Goal: Task Accomplishment & Management: Use online tool/utility

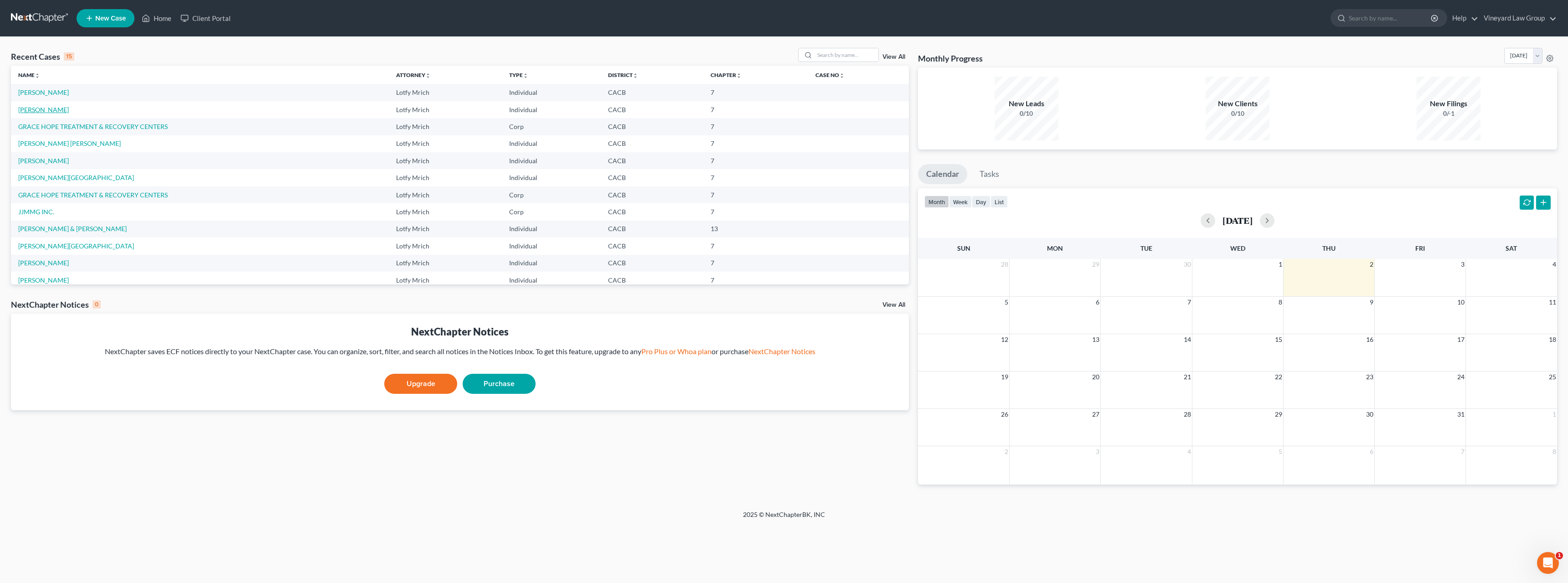
click at [69, 111] on link "[PERSON_NAME]" at bounding box center [43, 110] width 51 height 8
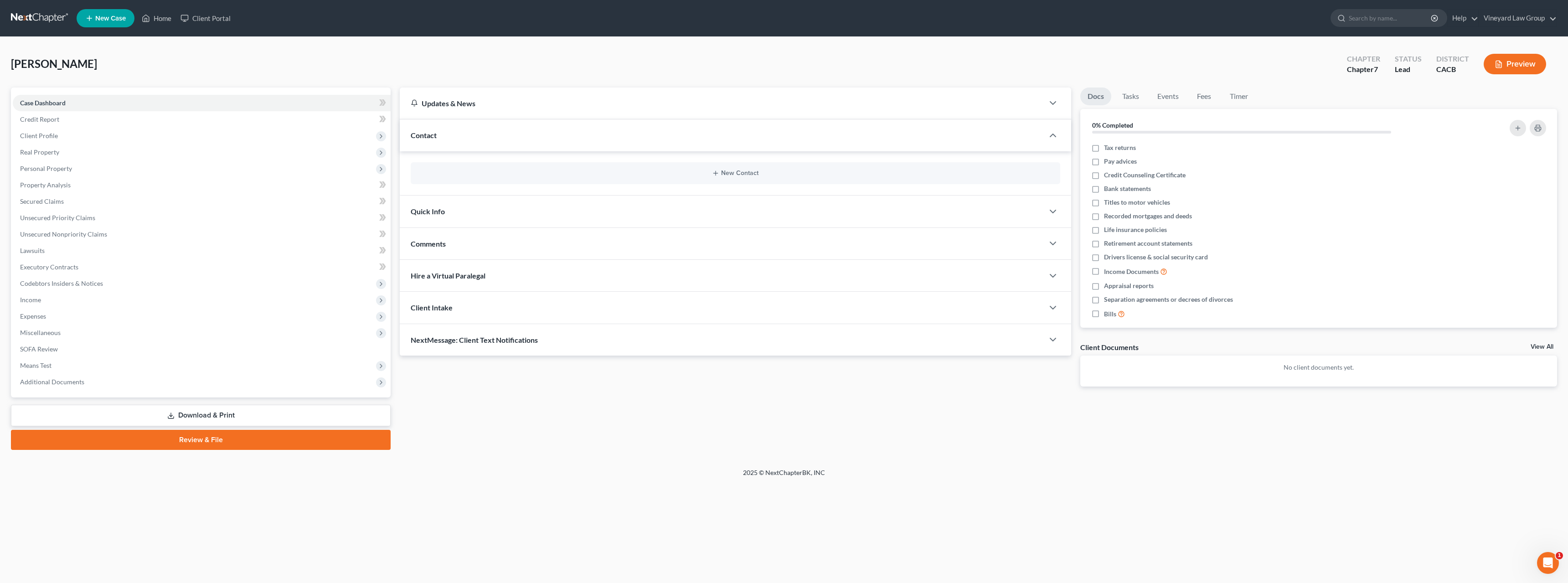
click at [179, 414] on link "Download & Print" at bounding box center [201, 415] width 380 height 21
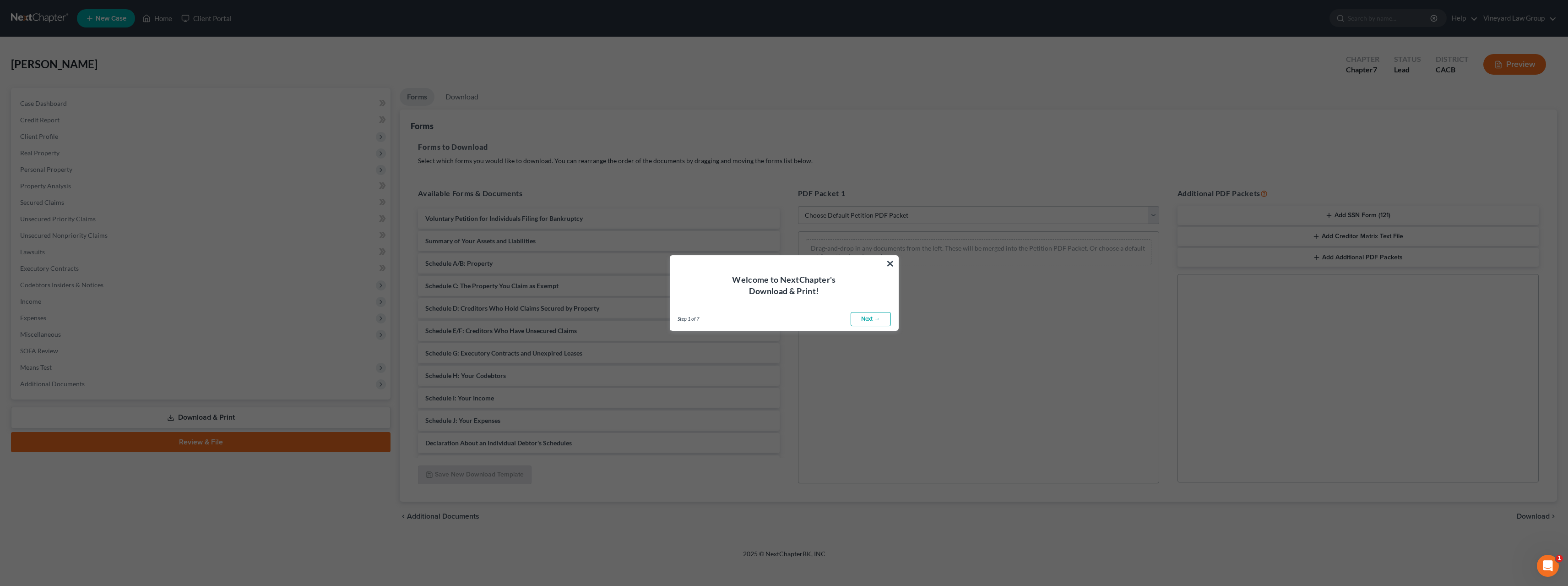
click at [876, 315] on link "Next →" at bounding box center [870, 319] width 40 height 15
select select "0"
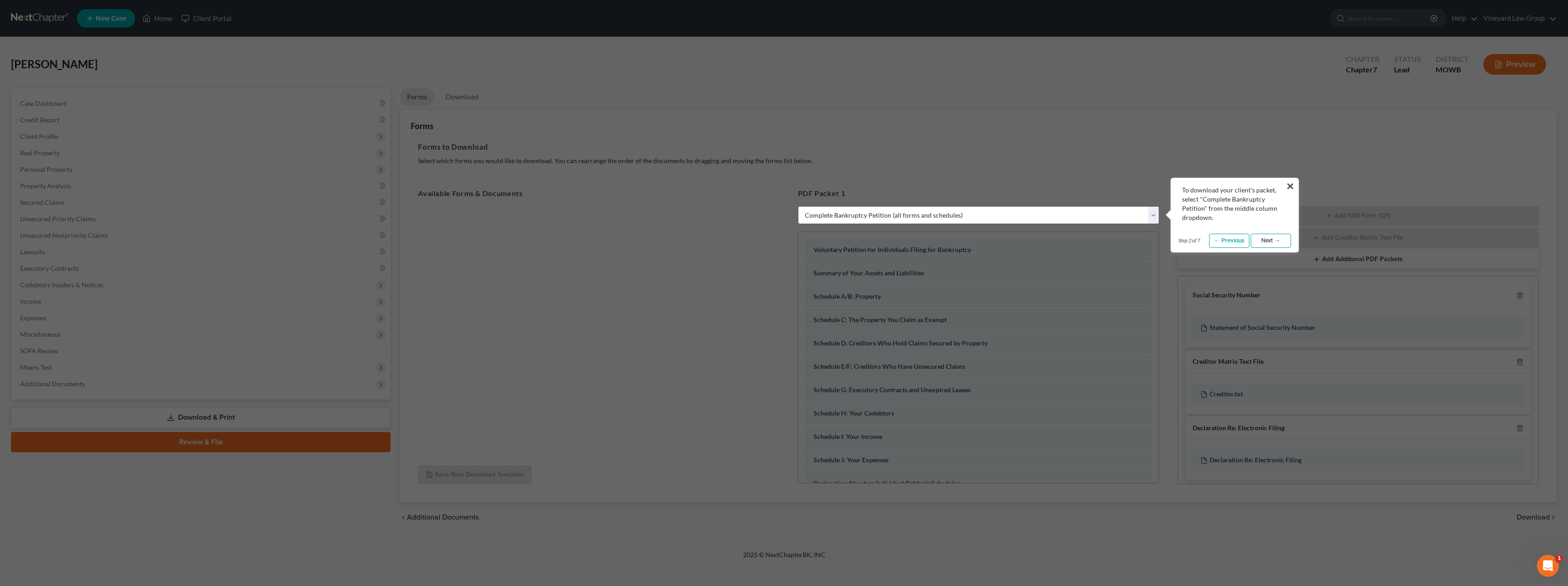
scroll to position [92, 0]
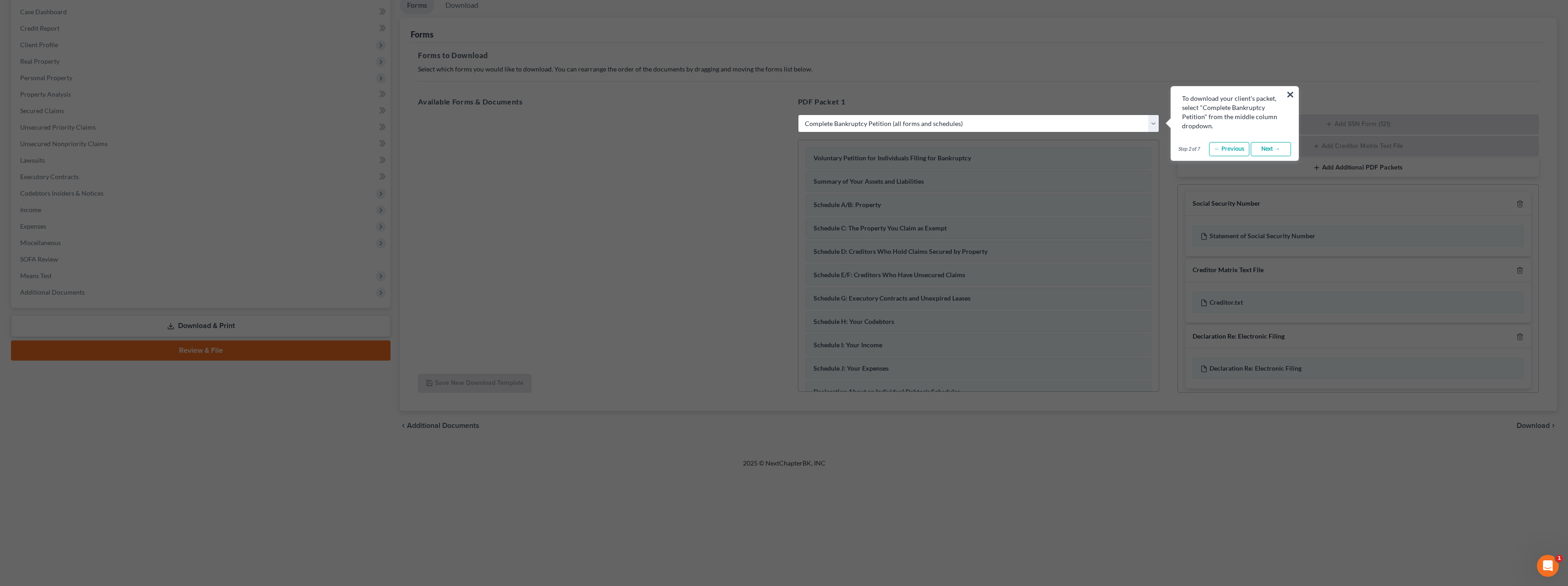
drag, startPoint x: 1155, startPoint y: 258, endPoint x: 1161, endPoint y: 282, distance: 24.7
click at [1224, 146] on link "← Previous" at bounding box center [1229, 149] width 40 height 15
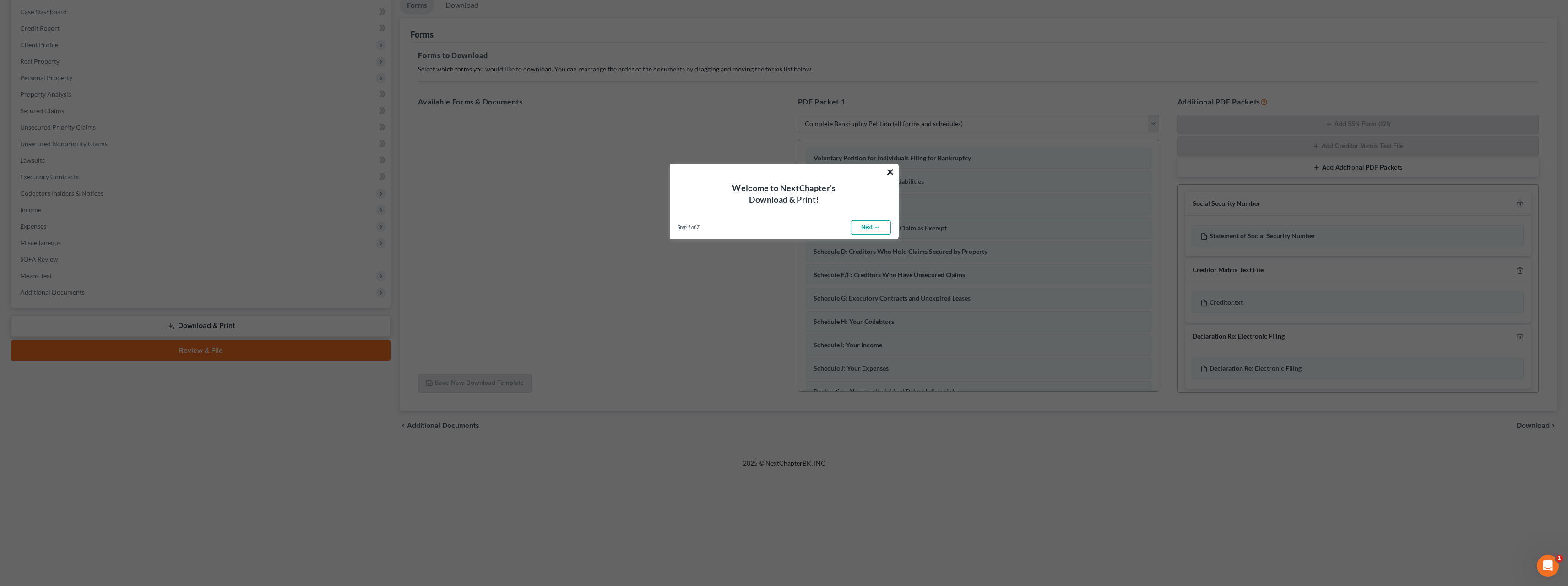
click at [890, 173] on button "×" at bounding box center [890, 172] width 9 height 15
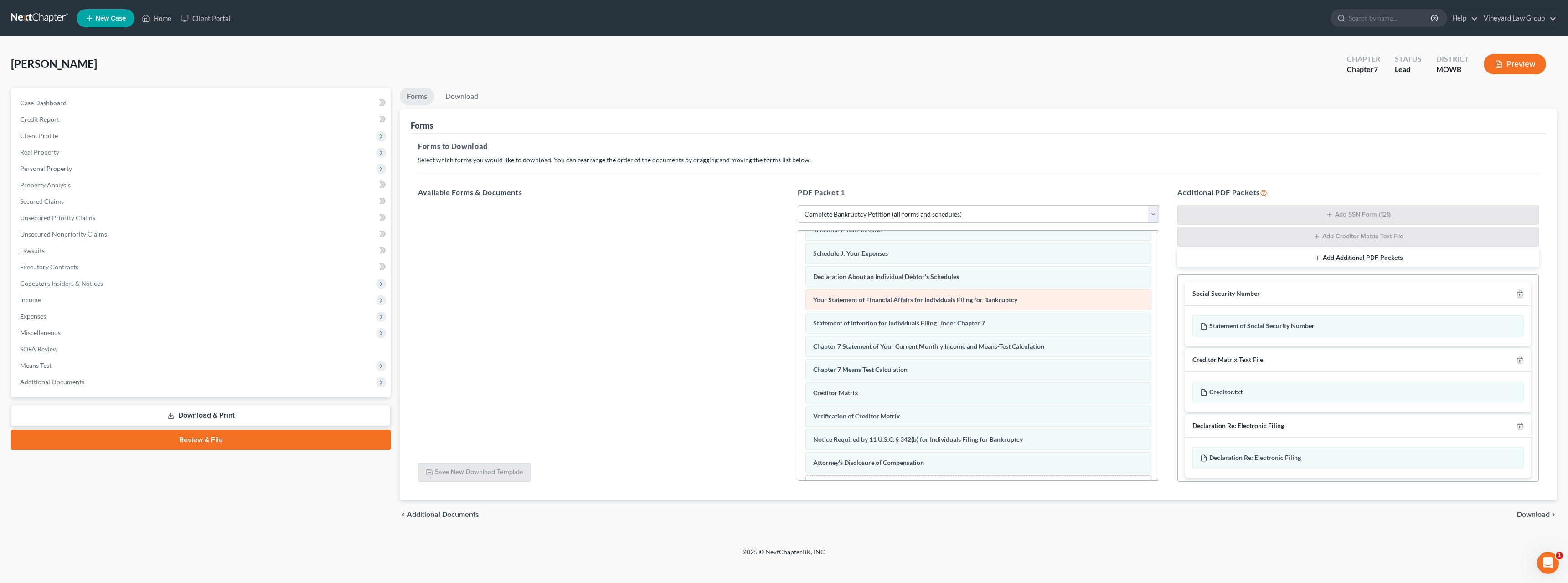
scroll to position [232, 0]
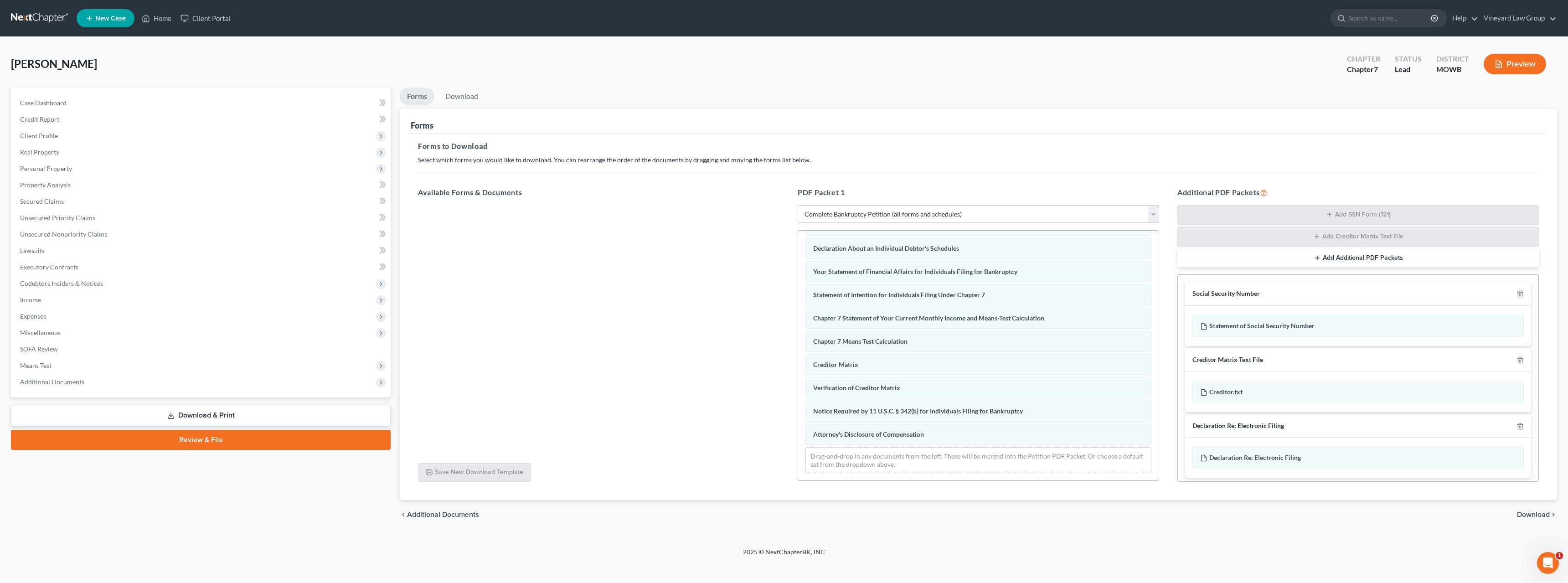
click at [1540, 516] on span "Download" at bounding box center [1533, 514] width 33 height 7
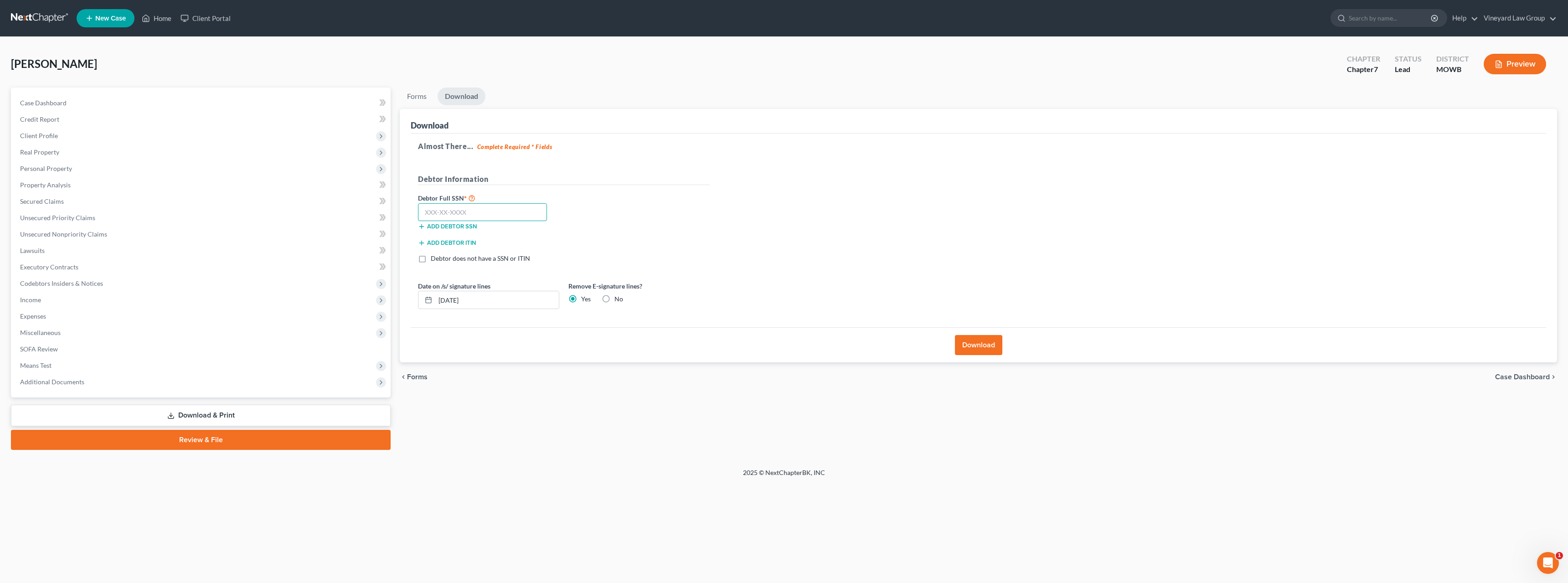
click at [429, 211] on input "text" at bounding box center [483, 212] width 129 height 18
type input "560-15-2747"
click at [988, 341] on button "Download" at bounding box center [979, 344] width 47 height 20
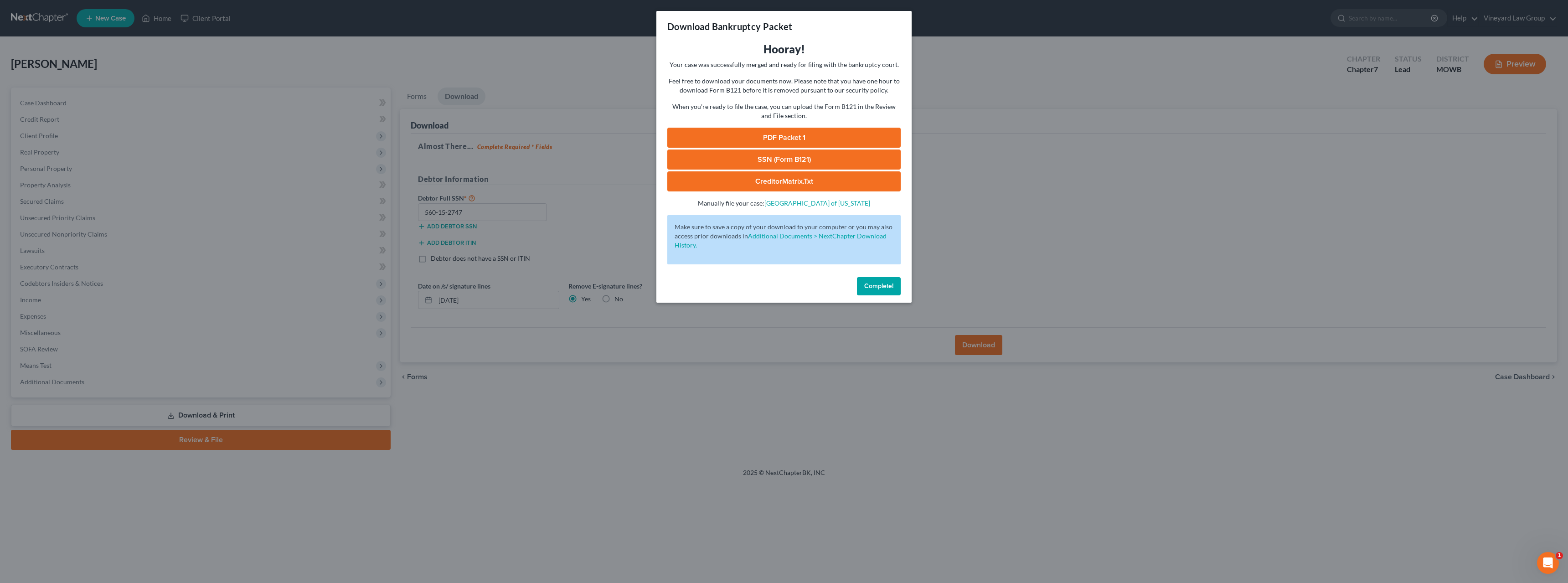
click at [778, 183] on link "CreditorMatrix.txt" at bounding box center [783, 181] width 233 height 20
click at [765, 181] on link "CreditorMatrix.txt" at bounding box center [783, 181] width 233 height 20
